Goal: Task Accomplishment & Management: Use online tool/utility

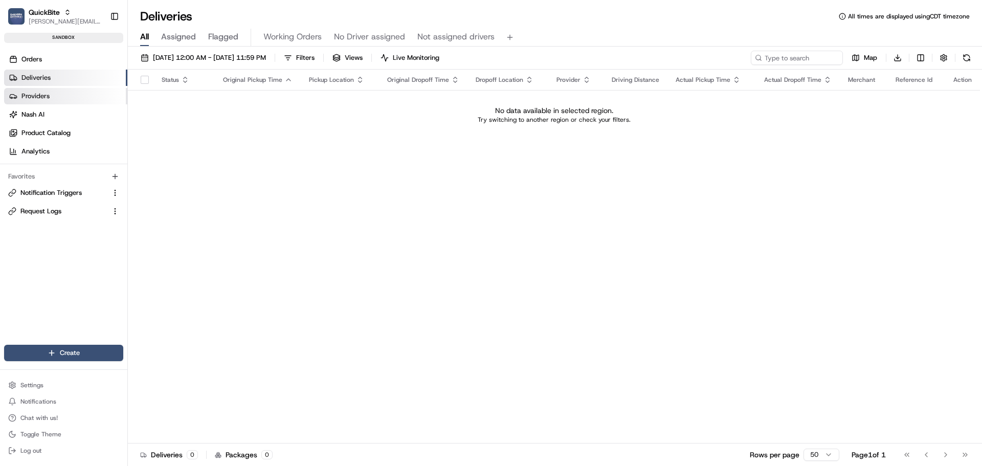
click at [40, 94] on span "Providers" at bounding box center [35, 96] width 28 height 9
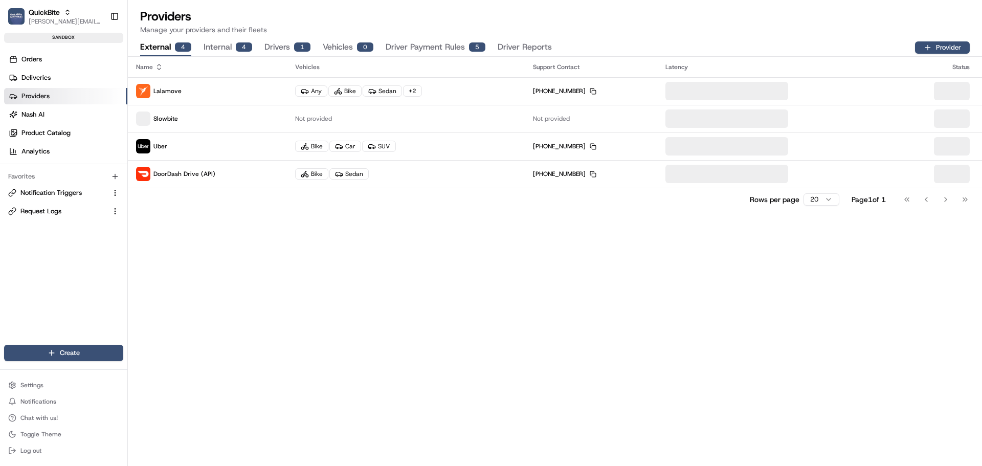
click at [515, 45] on button "Driver Reports" at bounding box center [524, 47] width 54 height 17
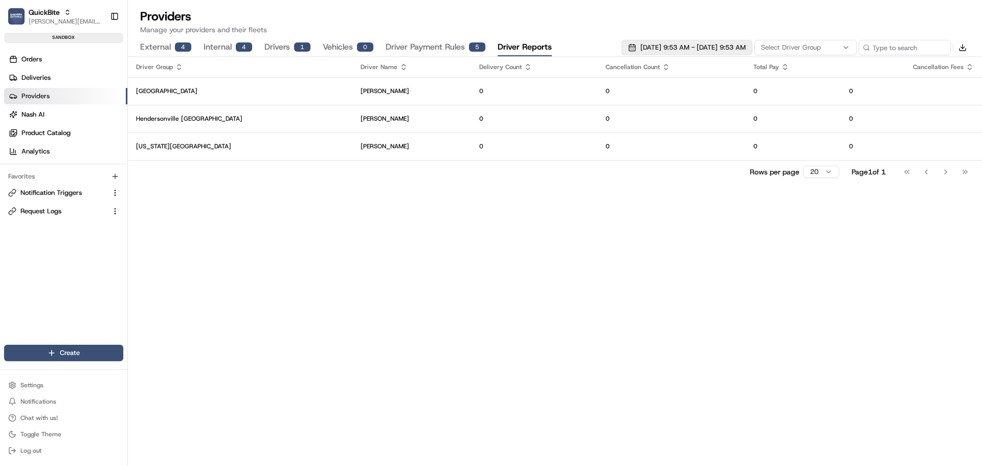
click at [640, 50] on span "08/11/2025 9:53 AM - 08/18/2025 9:53 AM" at bounding box center [692, 47] width 105 height 9
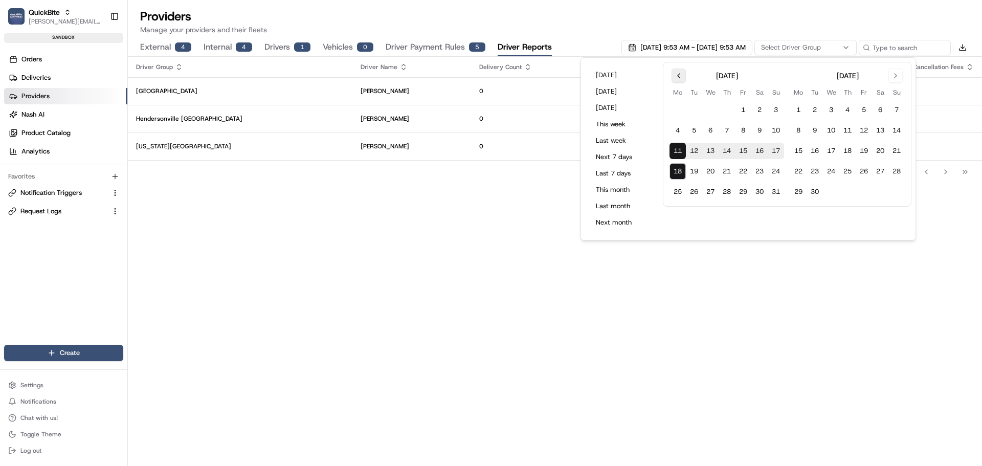
click at [675, 79] on button "Go to previous month" at bounding box center [678, 76] width 14 height 14
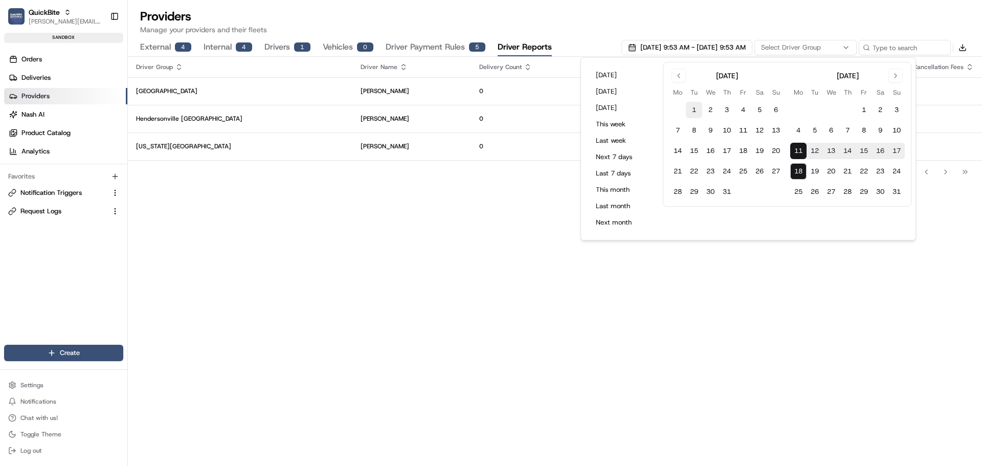
click at [688, 108] on button "1" at bounding box center [694, 110] width 16 height 16
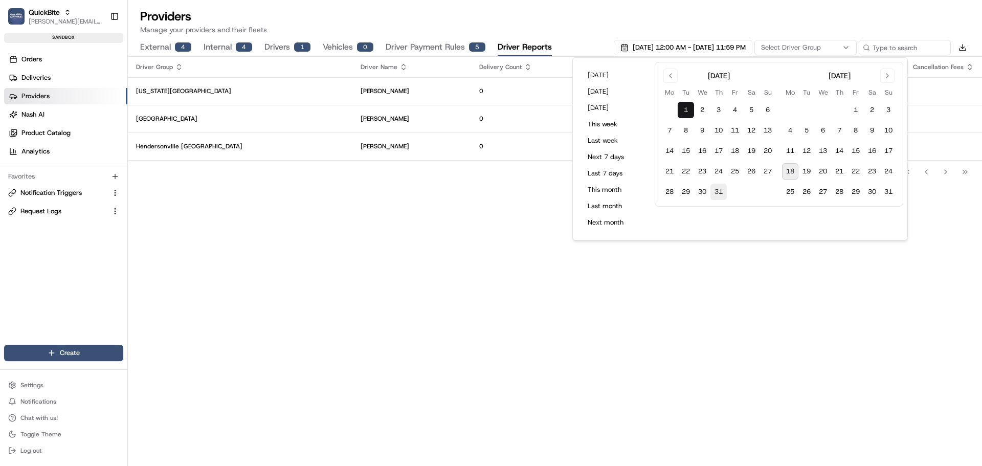
click at [719, 195] on button "31" at bounding box center [718, 192] width 16 height 16
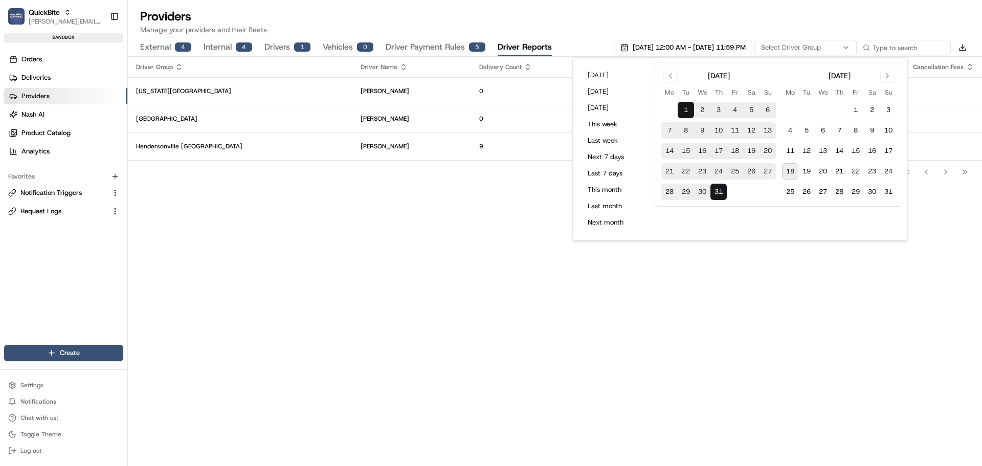
click at [384, 272] on div "Driver Group Driver Name Delivery Count Cancellation Count Total Pay Cancellati…" at bounding box center [555, 261] width 854 height 409
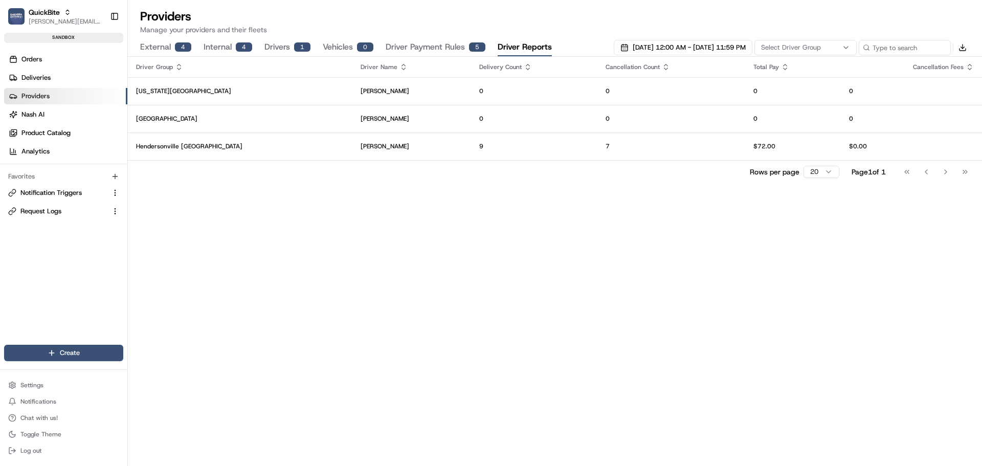
click at [812, 49] on span "Select Driver Group" at bounding box center [791, 47] width 60 height 9
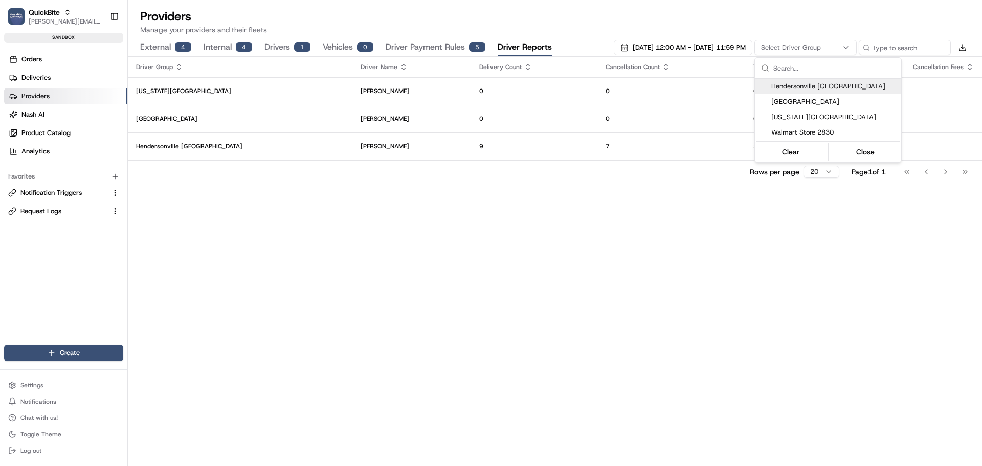
click at [812, 49] on html "QuickBite jeff@usenash.com Toggle Sidebar sandbox Orders Deliveries Providers N…" at bounding box center [491, 233] width 982 height 466
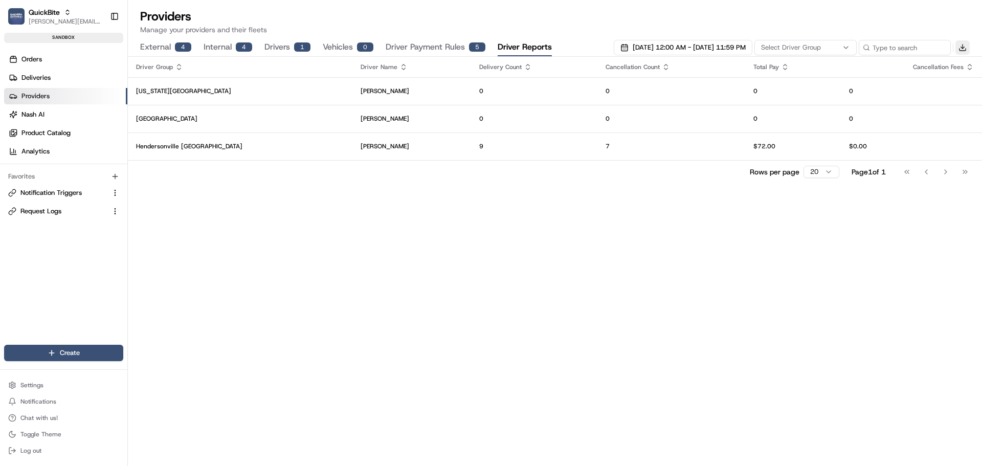
click at [961, 43] on button "Download" at bounding box center [962, 47] width 14 height 14
